Goal: Task Accomplishment & Management: Use online tool/utility

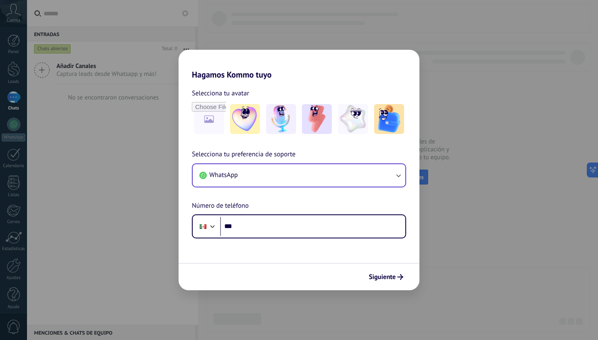
click at [322, 176] on button "WhatsApp" at bounding box center [299, 175] width 212 height 22
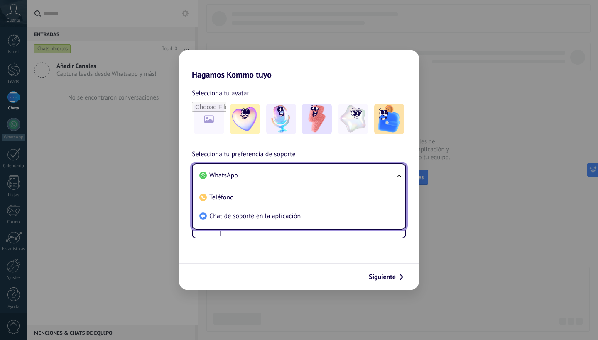
click at [325, 270] on div "Siguiente" at bounding box center [298, 276] width 241 height 27
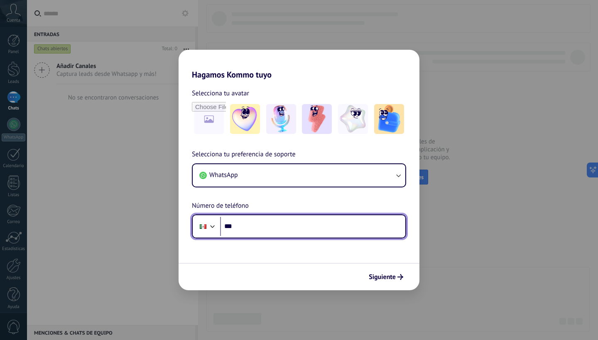
click at [303, 224] on input "***" at bounding box center [312, 226] width 185 height 19
type input "**********"
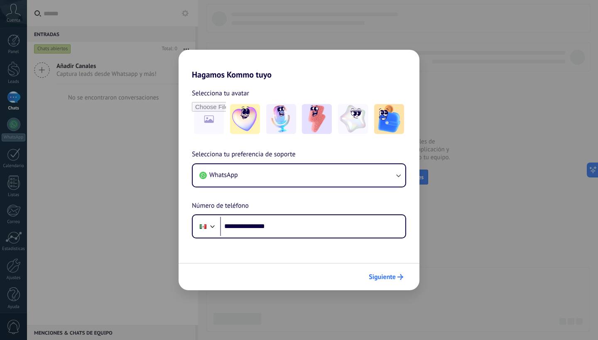
click at [379, 280] on span "Siguiente" at bounding box center [382, 277] width 27 height 6
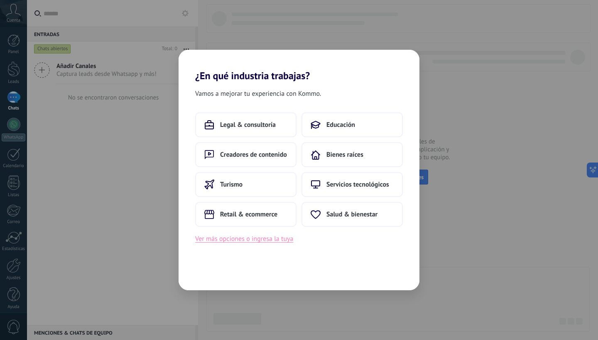
click at [269, 240] on button "Ver más opciones o ingresa la tuya" at bounding box center [244, 239] width 98 height 11
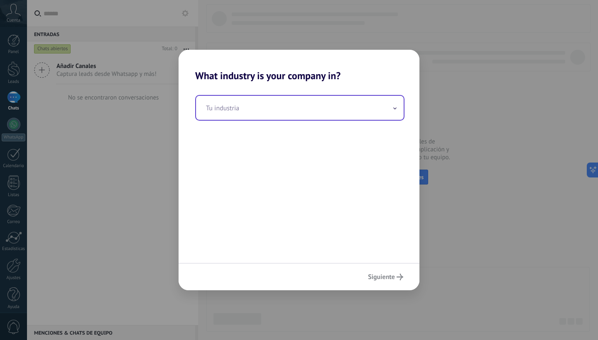
click at [239, 106] on input "text" at bounding box center [299, 108] width 207 height 24
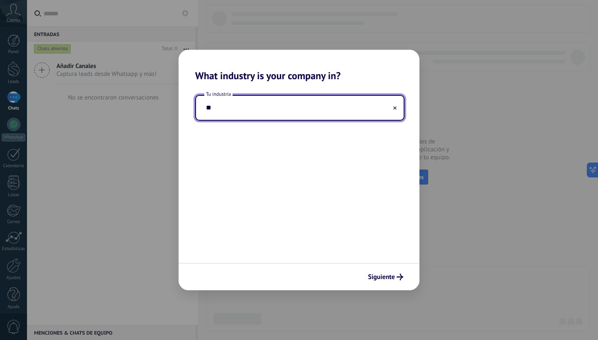
type input "*"
type input "**********"
click at [389, 283] on button "Siguiente" at bounding box center [385, 277] width 43 height 14
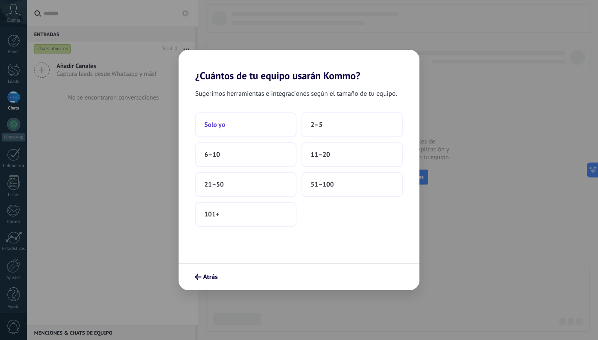
click at [271, 121] on button "Solo yo" at bounding box center [245, 124] width 101 height 25
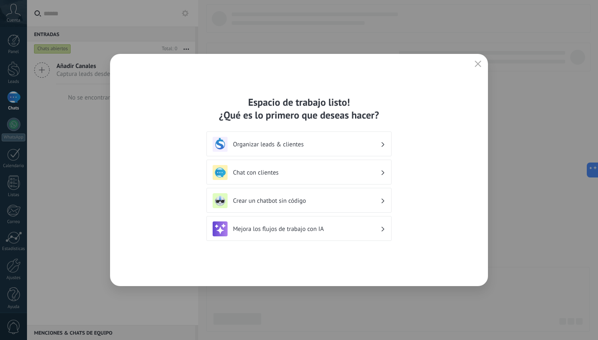
click at [293, 145] on h3 "Organizar leads & clientes" at bounding box center [306, 145] width 147 height 8
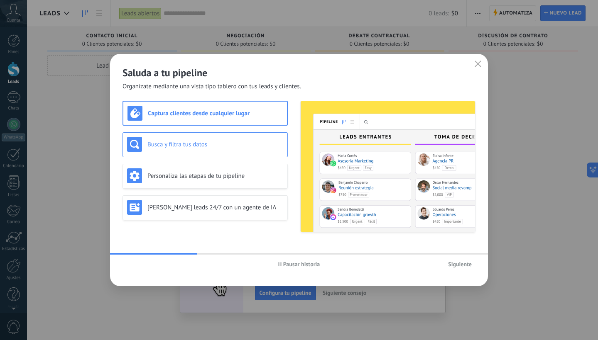
click at [233, 143] on h3 "Busca y filtra tus datos" at bounding box center [215, 145] width 136 height 8
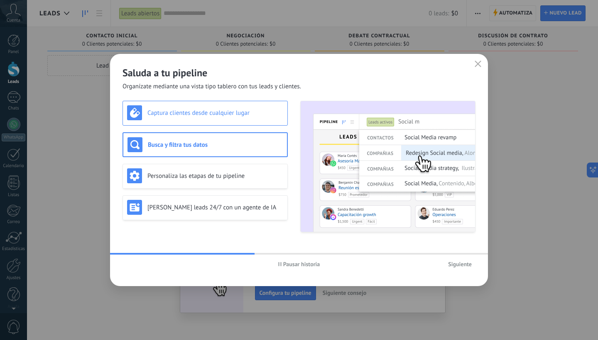
click at [237, 115] on h3 "Captura clientes desde cualquier lugar" at bounding box center [215, 113] width 136 height 8
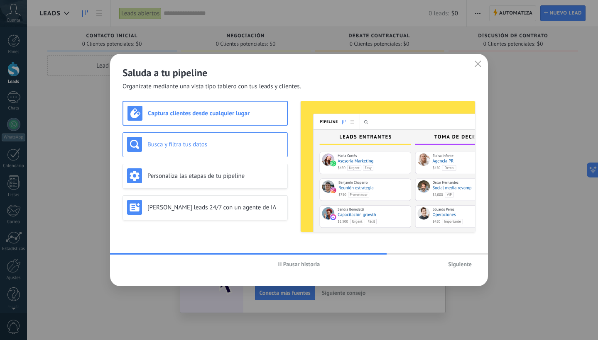
click at [239, 135] on div "Busca y filtra tus datos" at bounding box center [204, 144] width 165 height 25
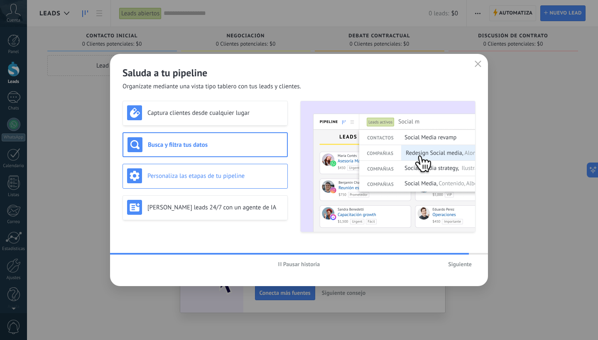
click at [241, 167] on div "Personaliza las etapas de tu pipeline" at bounding box center [204, 176] width 165 height 25
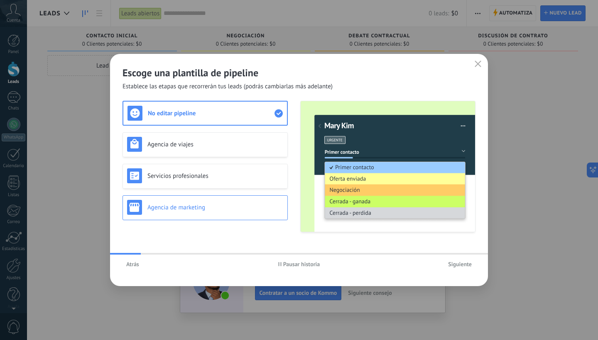
click at [262, 209] on h3 "Agencia de marketing" at bounding box center [215, 208] width 136 height 8
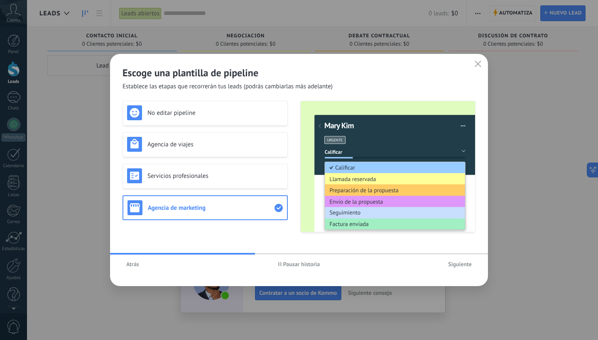
click at [454, 264] on span "Siguiente" at bounding box center [460, 264] width 24 height 6
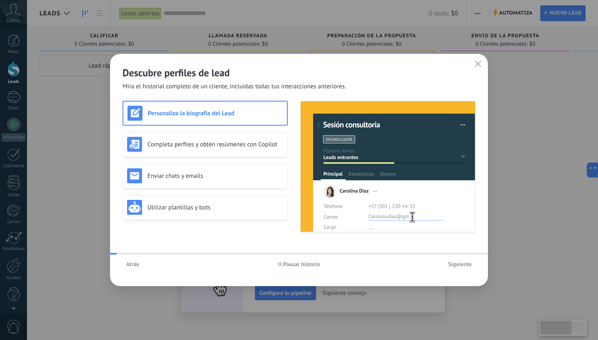
click at [263, 112] on h3 "Personaliza la biografía del Lead" at bounding box center [215, 114] width 135 height 8
click at [383, 200] on img at bounding box center [387, 166] width 174 height 131
click at [282, 264] on span "Pausar historia" at bounding box center [299, 264] width 42 height 6
click at [136, 267] on span "Atrás" at bounding box center [132, 264] width 13 height 6
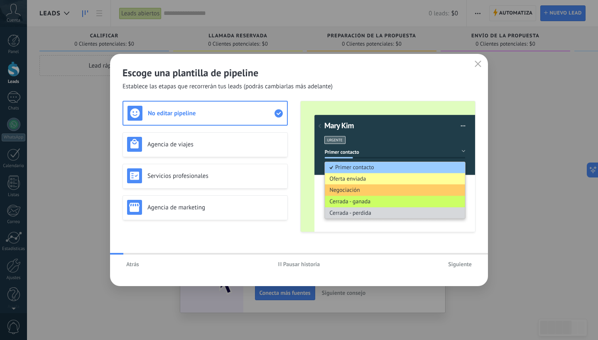
click at [136, 267] on span "Atrás" at bounding box center [132, 264] width 13 height 6
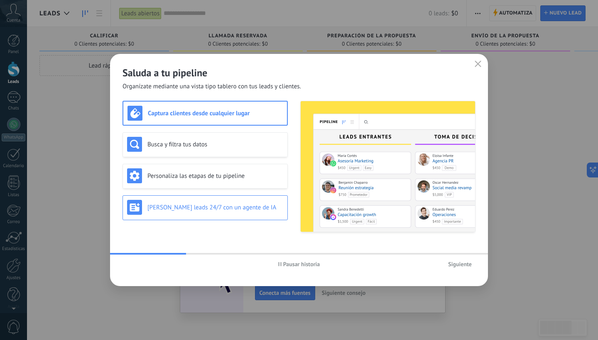
click at [215, 215] on div "[PERSON_NAME] leads 24/7 con un agente de IA" at bounding box center [204, 207] width 165 height 25
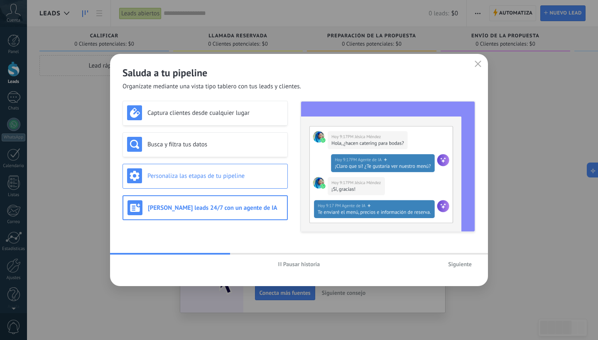
click at [198, 182] on div "Personaliza las etapas de tu pipeline" at bounding box center [205, 175] width 156 height 15
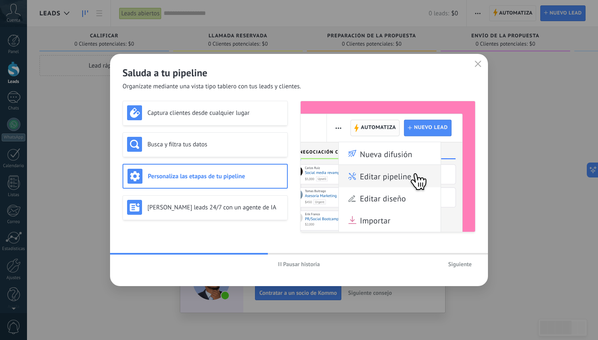
click at [284, 263] on span "Pausar historia" at bounding box center [301, 264] width 37 height 6
click at [248, 214] on div "[PERSON_NAME] leads 24/7 con un agente de IA" at bounding box center [205, 207] width 156 height 15
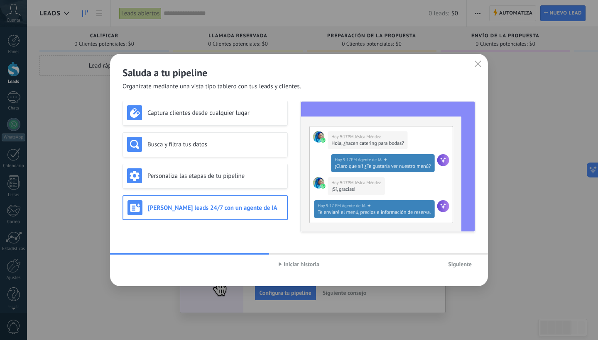
click at [460, 267] on span "Siguiente" at bounding box center [460, 264] width 24 height 6
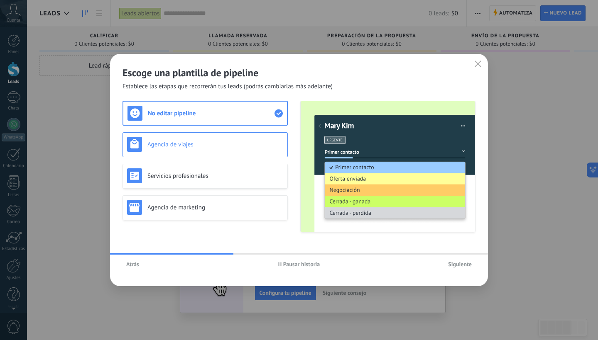
click at [224, 143] on h3 "Agencia de viajes" at bounding box center [215, 145] width 136 height 8
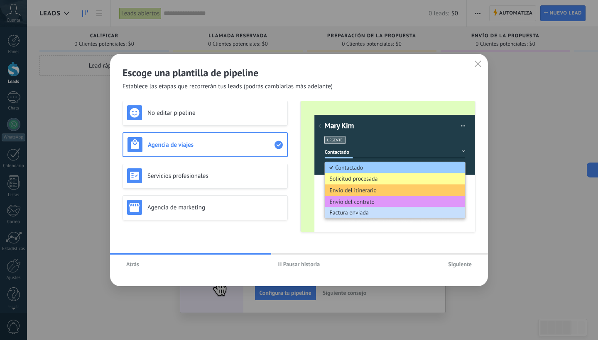
click at [290, 265] on span "Pausar historia" at bounding box center [301, 264] width 37 height 6
click at [459, 266] on span "Siguiente" at bounding box center [460, 264] width 24 height 6
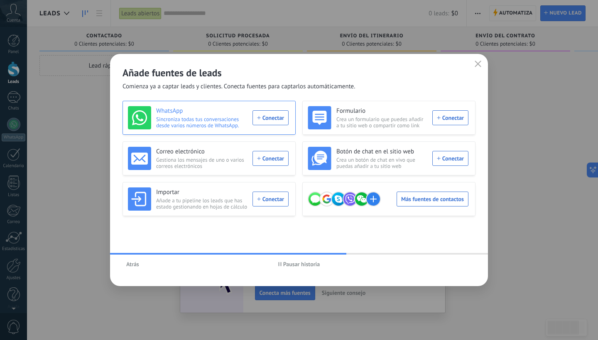
click at [282, 117] on div "WhatsApp Sincroniza todas tus conversaciones desde varios números de WhatsApp. …" at bounding box center [208, 117] width 161 height 23
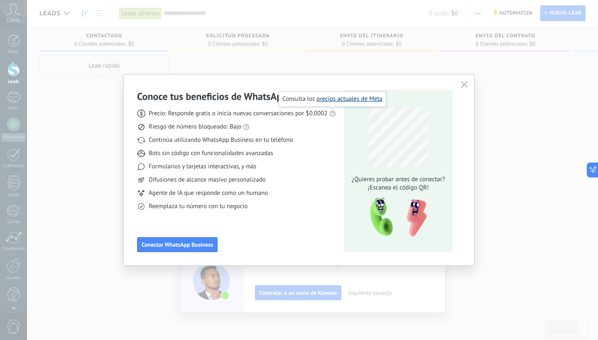
click at [337, 100] on link "precios actuales de Meta" at bounding box center [349, 99] width 66 height 8
click at [211, 277] on div "Conoce tus beneficios de WhatsApp Precio: Responde gratis o inicia nuevas conve…" at bounding box center [299, 170] width 598 height 340
click at [197, 240] on button "Conectar WhatsApp Business" at bounding box center [177, 244] width 81 height 15
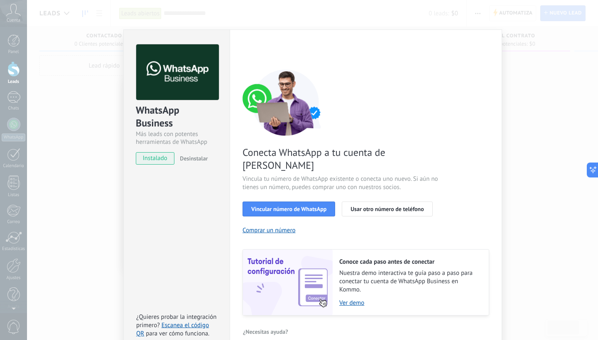
scroll to position [17, 0]
click at [489, 40] on div "Configuraciones Autorizaciones This tab logs the users who have granted integra…" at bounding box center [365, 192] width 272 height 324
click at [541, 109] on div "WhatsApp Business Más leads con potentes herramientas de WhatsApp instalado Des…" at bounding box center [312, 170] width 571 height 340
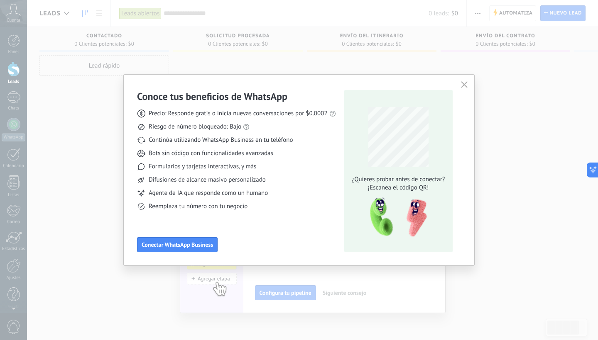
click at [103, 181] on div "Conoce tus beneficios de WhatsApp Precio: Responde gratis o inicia nuevas conve…" at bounding box center [299, 170] width 598 height 340
click at [462, 81] on button "button" at bounding box center [464, 85] width 11 height 12
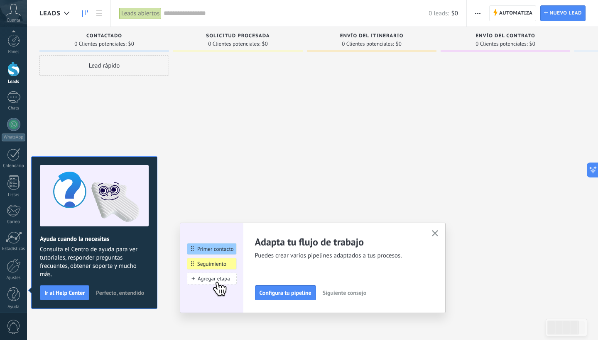
scroll to position [5, 0]
click at [430, 235] on button "button" at bounding box center [435, 233] width 10 height 11
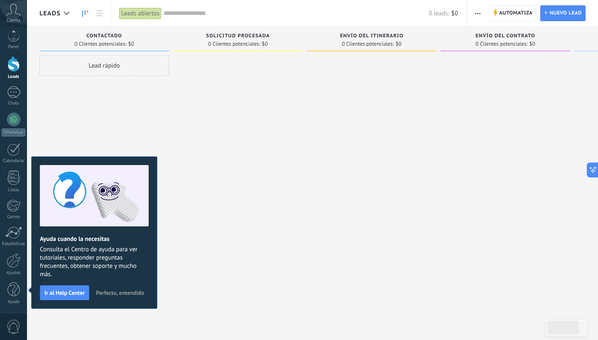
click at [233, 38] on span "Solicitud procesada" at bounding box center [237, 36] width 63 height 6
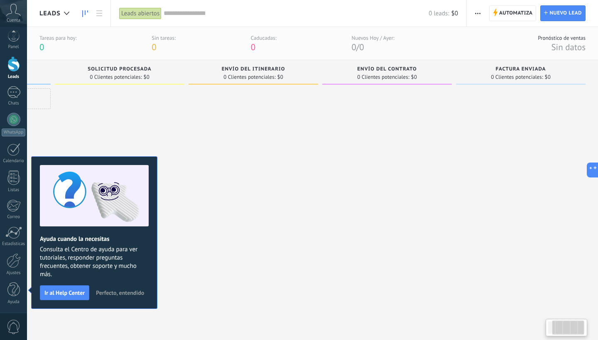
scroll to position [0, 88]
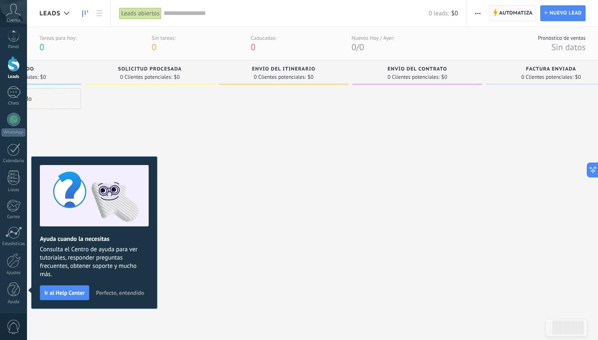
click at [493, 14] on icon at bounding box center [495, 12] width 5 height 7
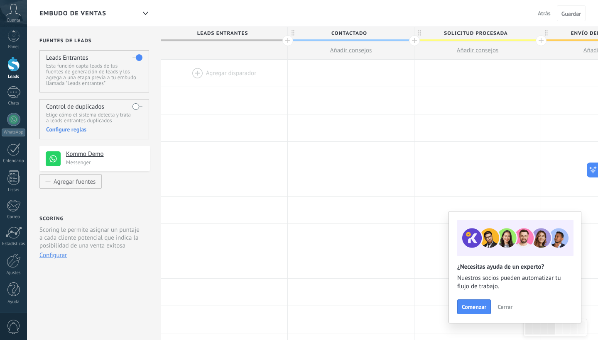
click at [365, 50] on span "Añadir consejos" at bounding box center [351, 50] width 42 height 8
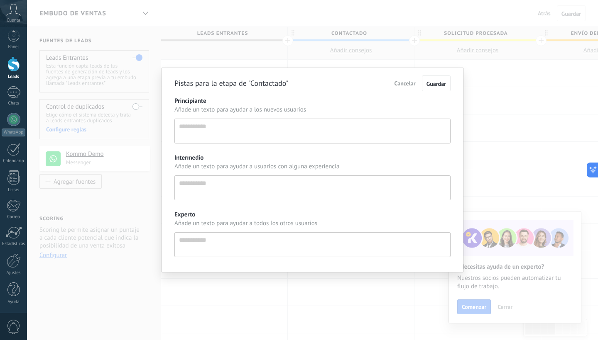
scroll to position [8, 0]
click at [399, 86] on span "Cancelar" at bounding box center [404, 83] width 21 height 7
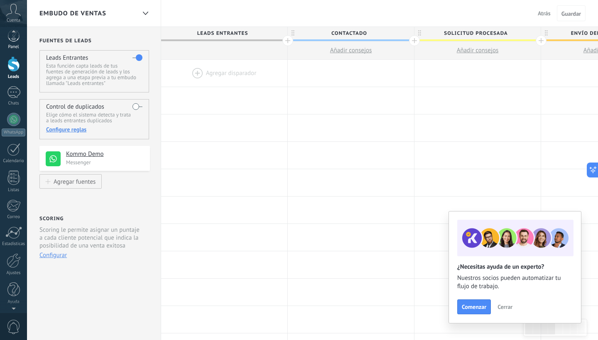
click at [7, 41] on div at bounding box center [13, 35] width 12 height 12
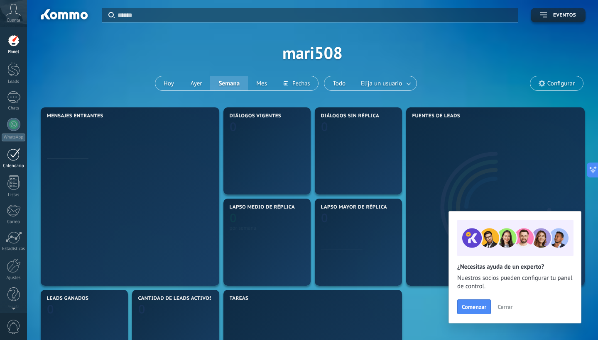
click at [12, 161] on link "Calendario" at bounding box center [13, 158] width 27 height 21
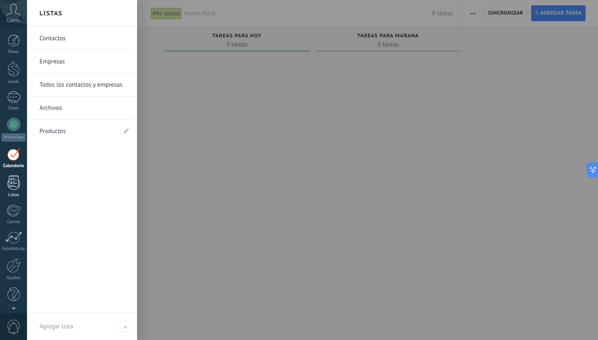
click at [19, 189] on div at bounding box center [13, 183] width 12 height 15
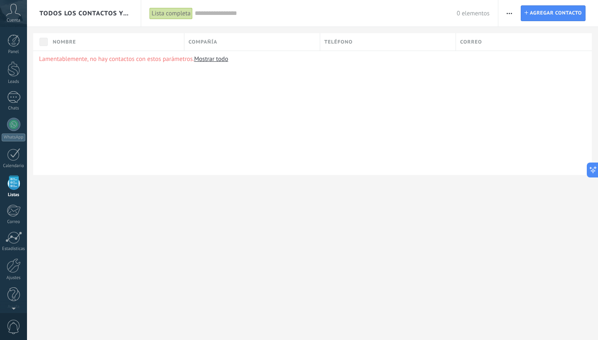
click at [23, 2] on div "Cuenta" at bounding box center [13, 13] width 27 height 27
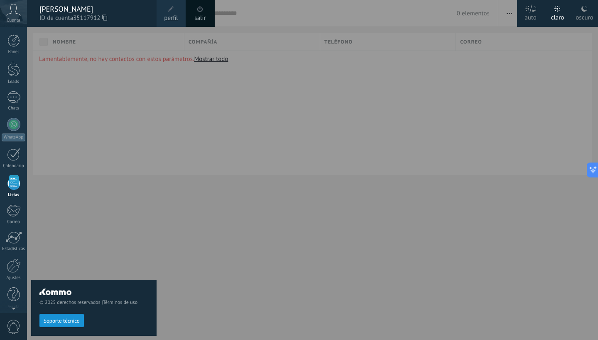
click at [17, 12] on icon at bounding box center [13, 10] width 15 height 12
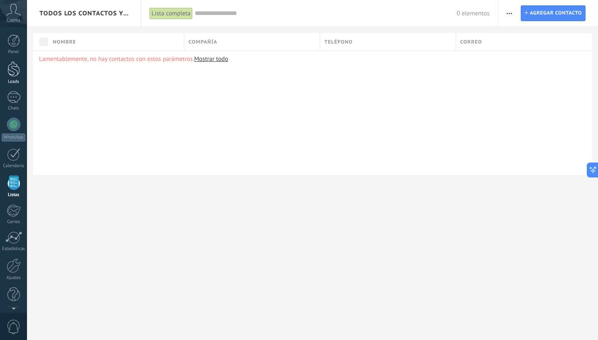
click at [14, 70] on div at bounding box center [13, 68] width 12 height 15
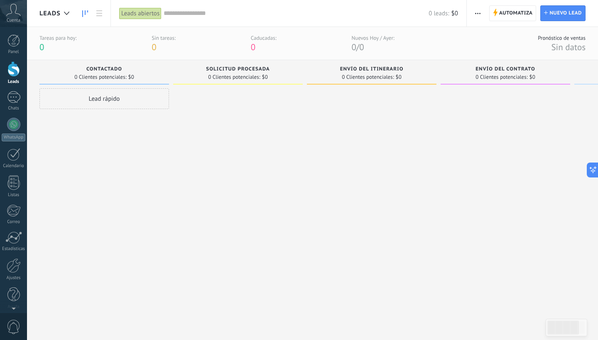
click at [479, 11] on span "button" at bounding box center [477, 13] width 5 height 16
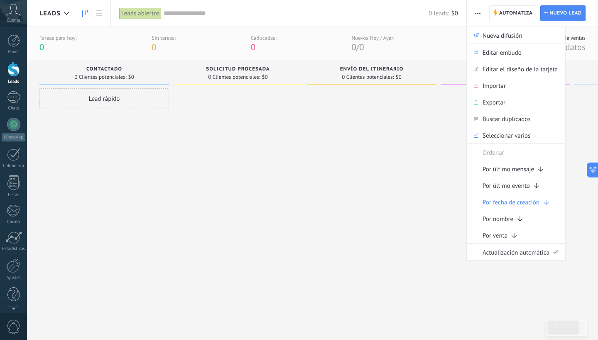
click at [400, 36] on div "Tareas para [DATE]: 0 Sin tareas: 0 Caducadas: 0 Nuevos [DATE] / [DATE]: 0 / 0 …" at bounding box center [312, 43] width 571 height 33
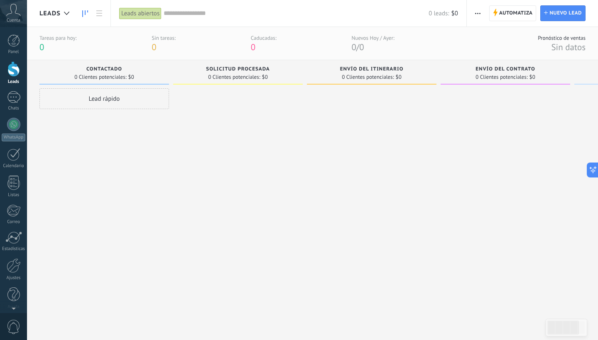
click at [173, 14] on input "text" at bounding box center [296, 13] width 265 height 9
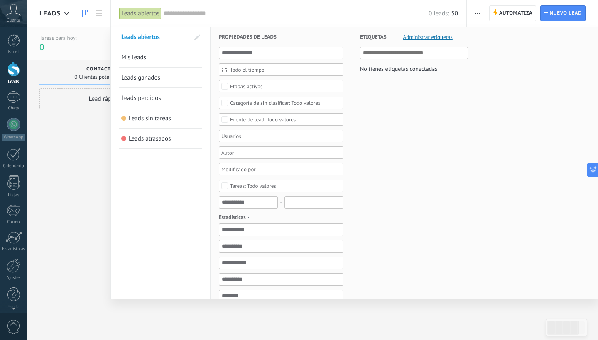
click at [154, 73] on link "Leads ganados" at bounding box center [160, 78] width 78 height 20
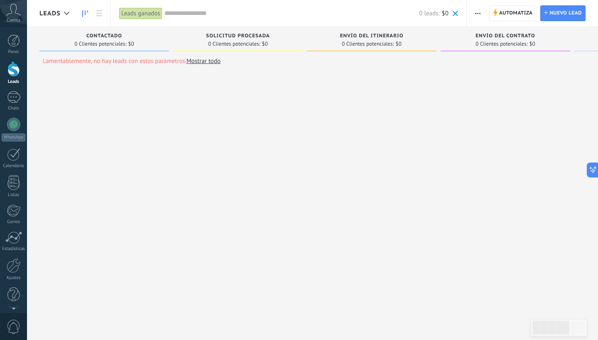
click at [54, 16] on span "Leads" at bounding box center [49, 14] width 21 height 8
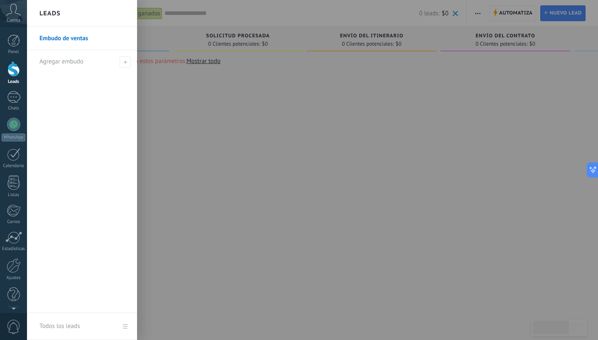
click at [71, 41] on link "Embudo de ventas" at bounding box center [83, 38] width 89 height 23
